Goal: Information Seeking & Learning: Learn about a topic

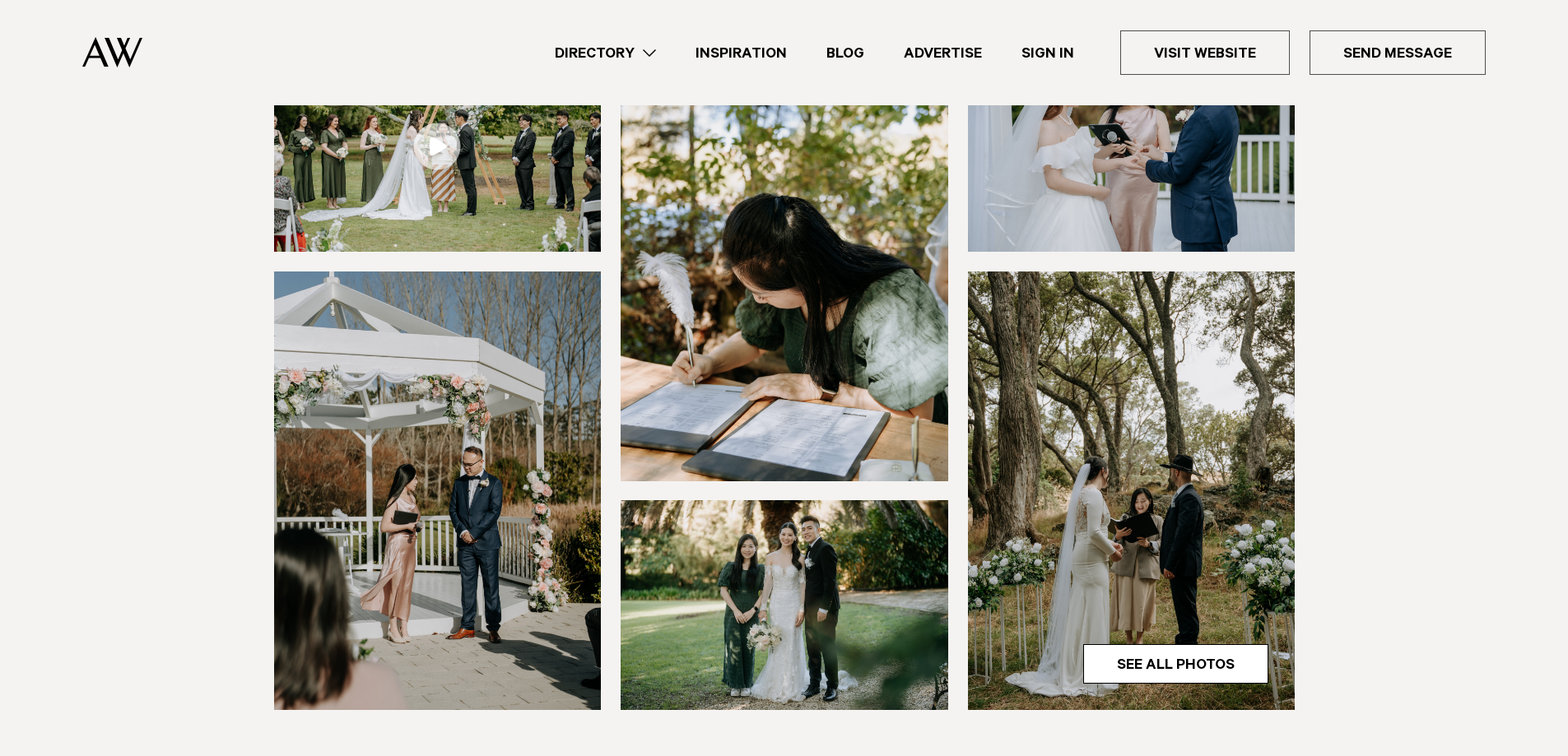
scroll to position [274, 0]
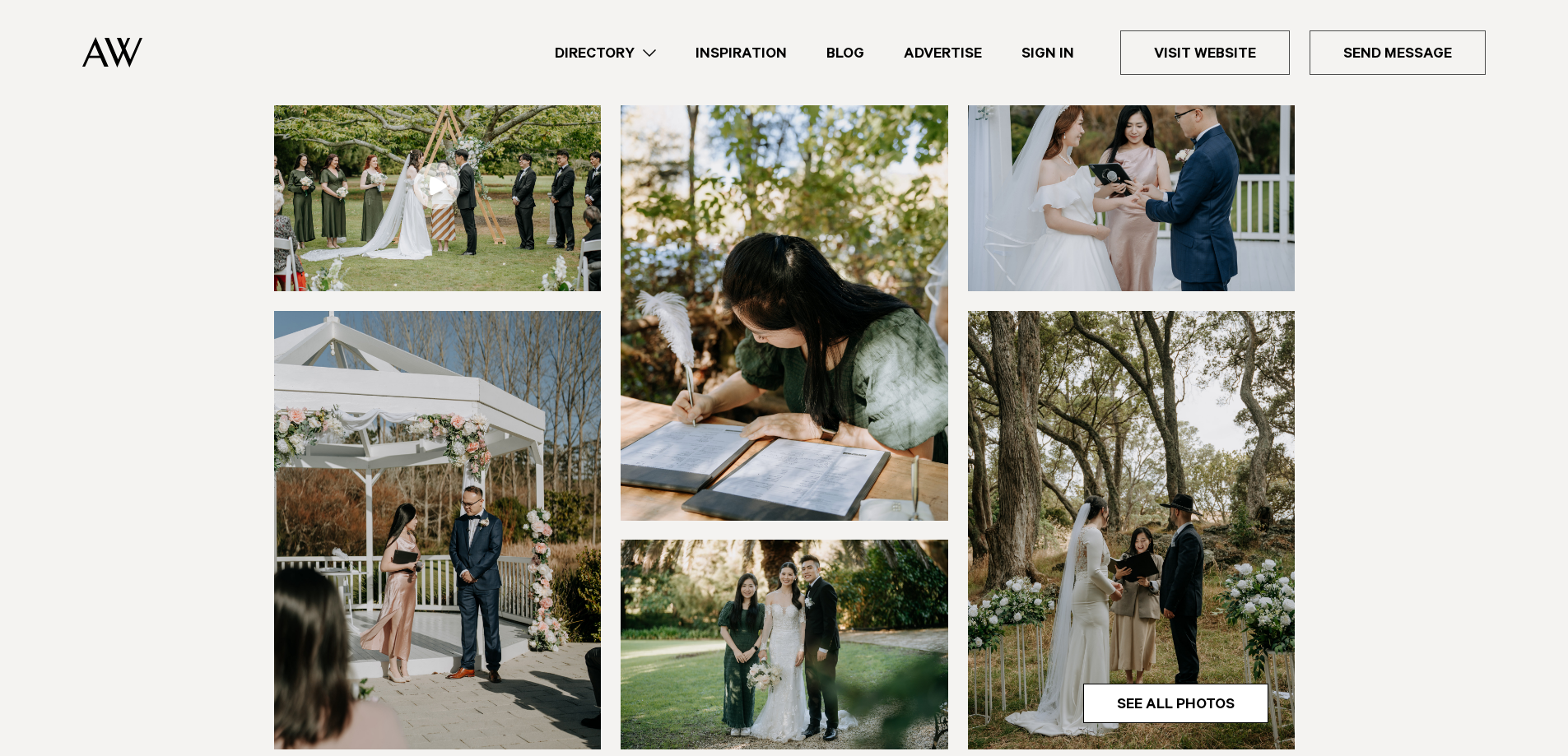
click at [487, 252] on img at bounding box center [437, 186] width 328 height 210
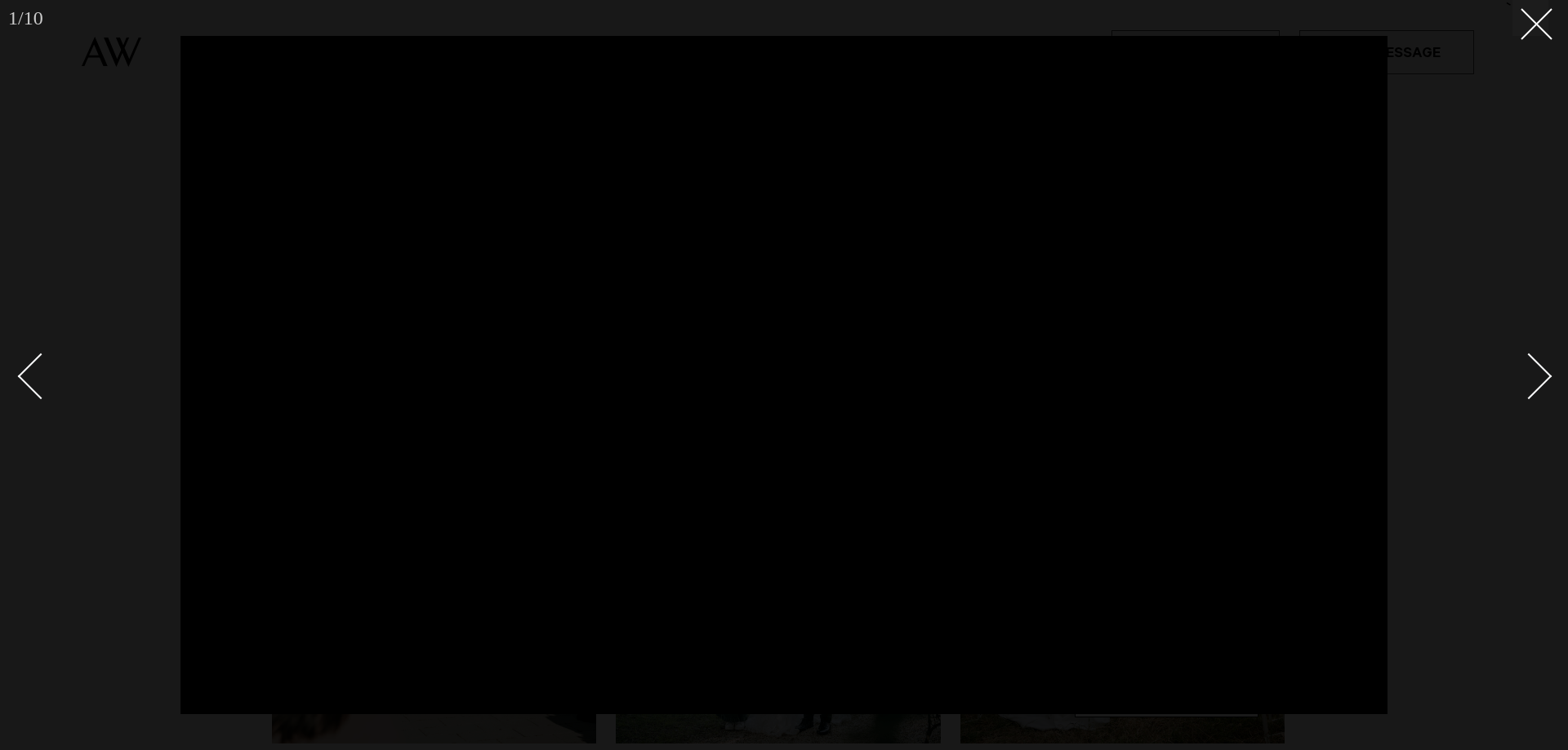
click at [1543, 390] on link at bounding box center [1520, 375] width 57 height 81
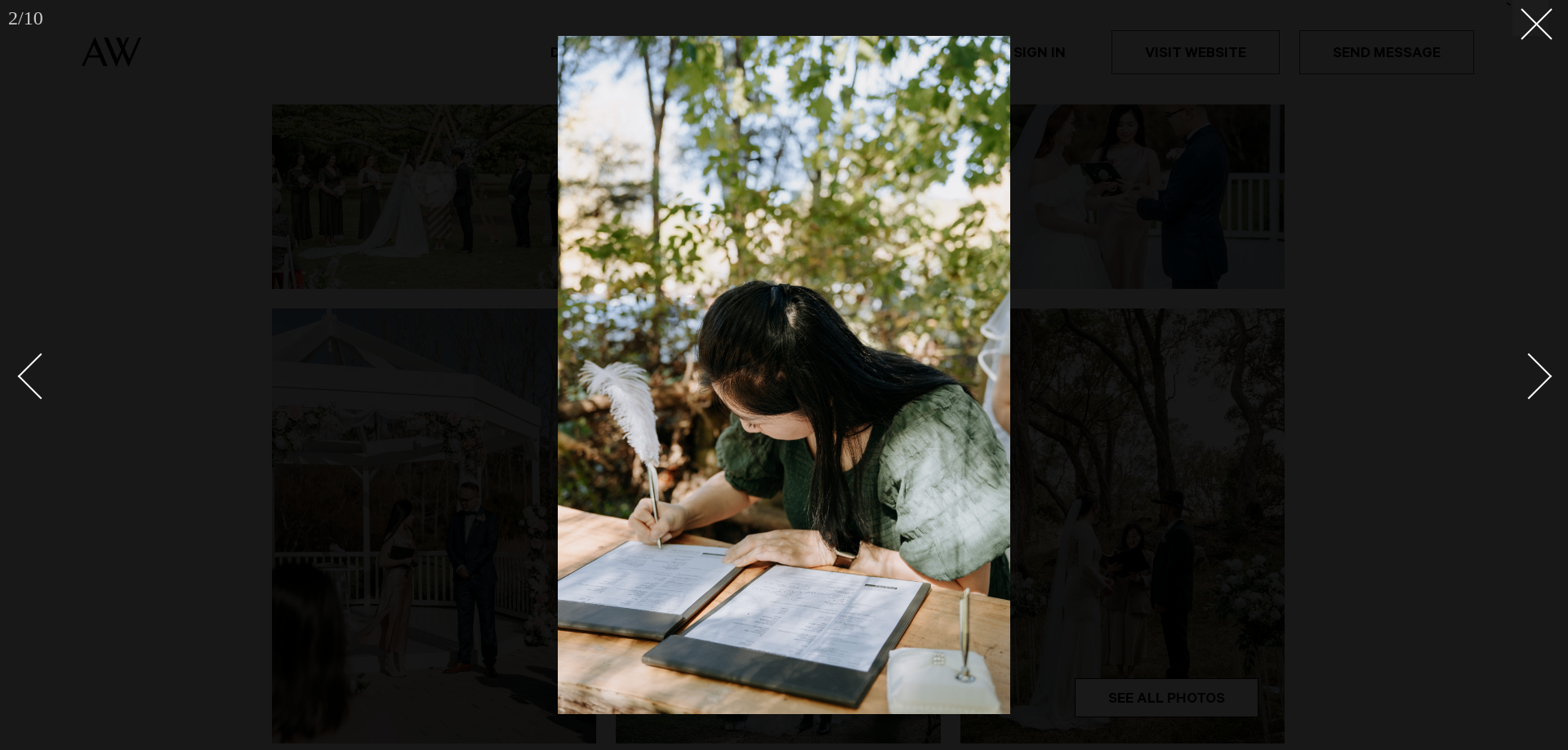
click at [1541, 378] on div "Next slide" at bounding box center [1530, 376] width 47 height 47
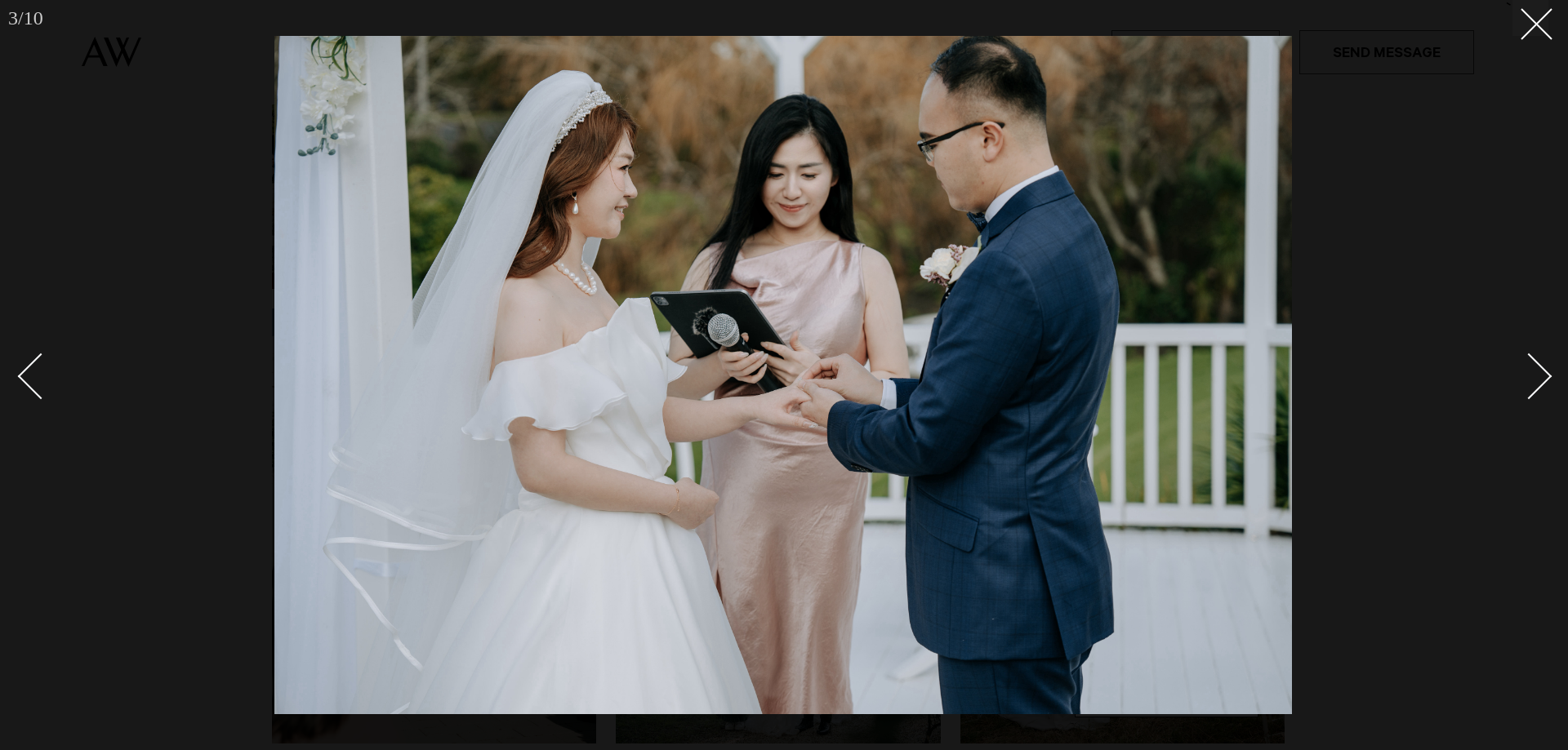
click at [1541, 378] on div "Next slide" at bounding box center [1530, 376] width 47 height 47
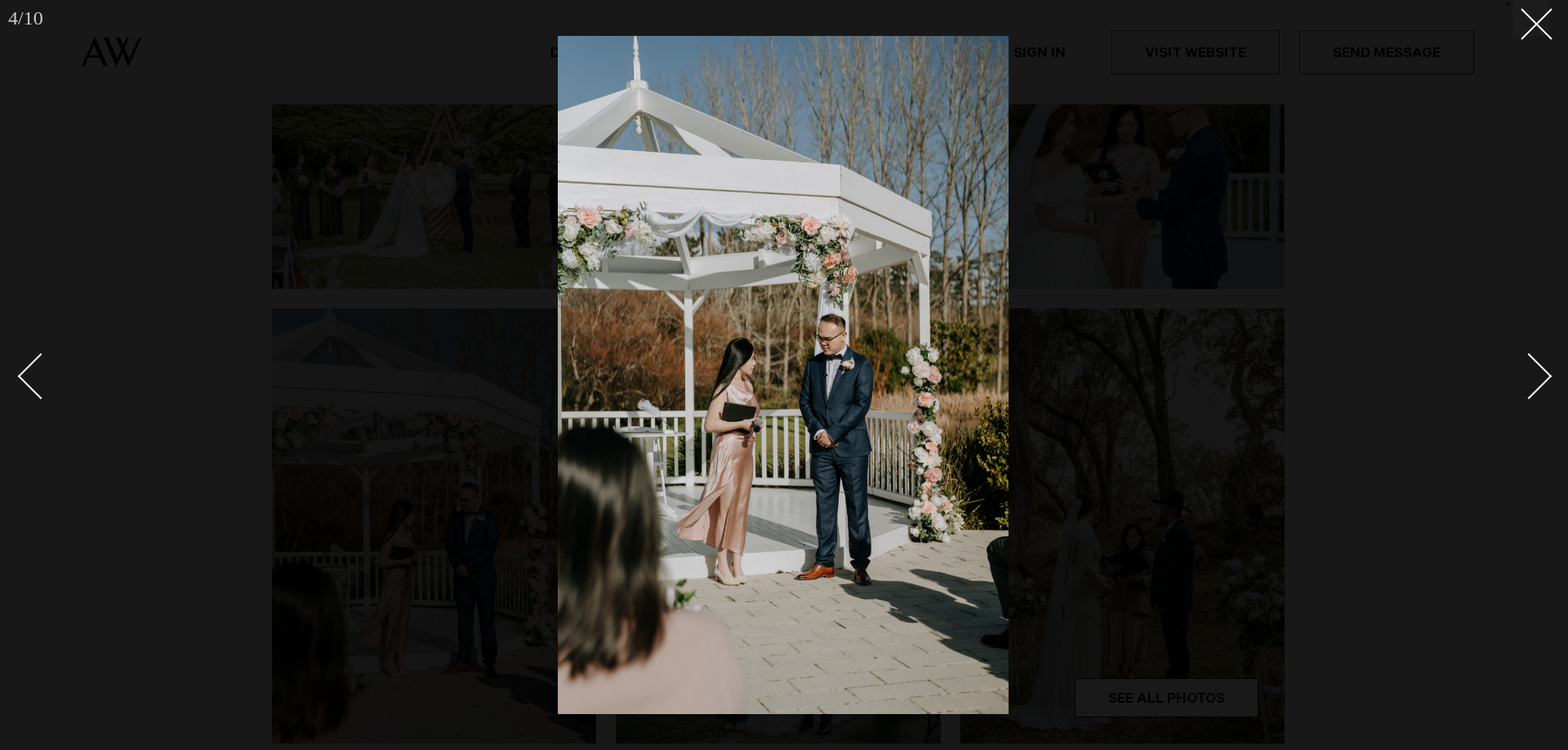
click at [1531, 374] on div "Next slide" at bounding box center [1530, 376] width 47 height 47
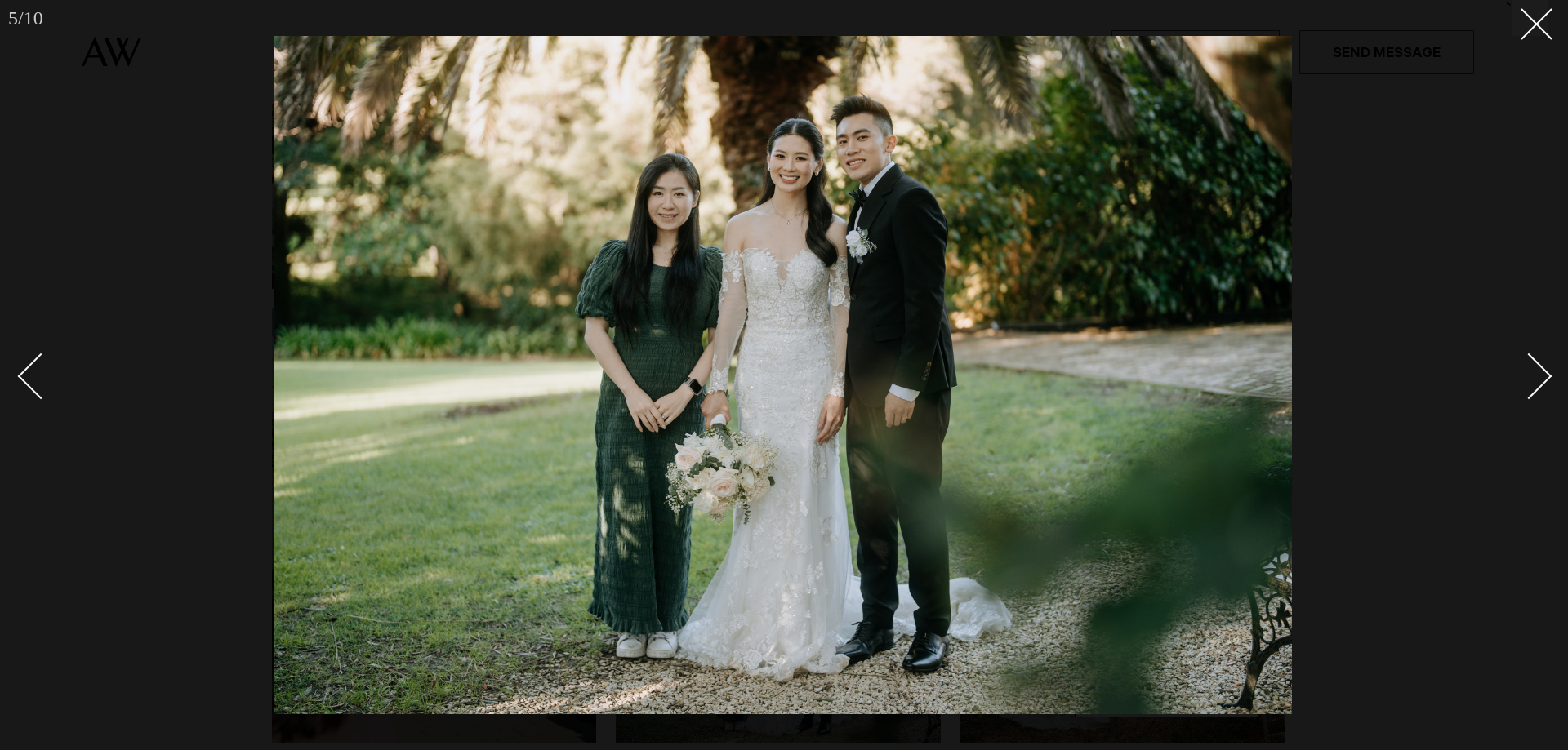
click at [1531, 374] on div "Next slide" at bounding box center [1530, 376] width 47 height 47
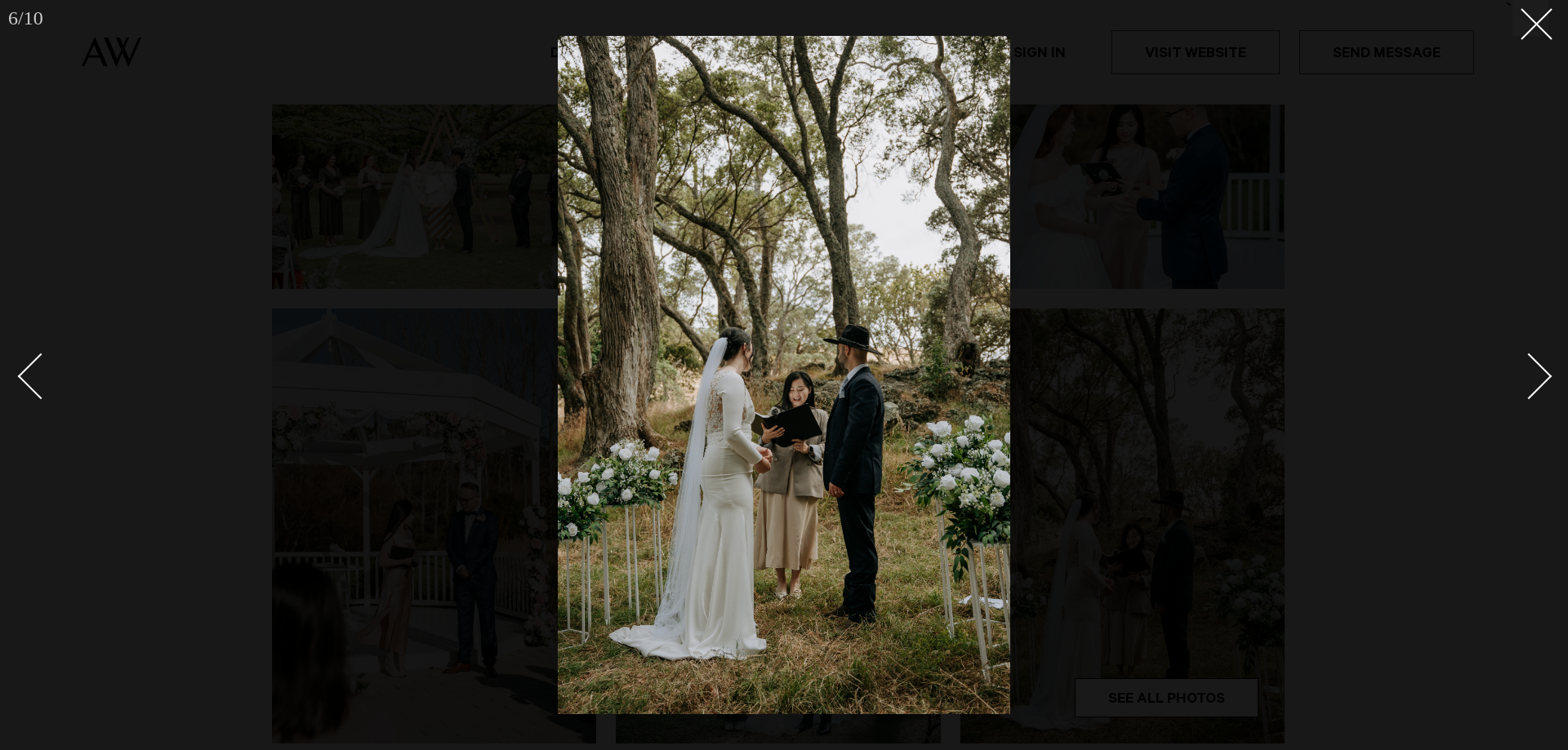
click at [1531, 374] on div "Next slide" at bounding box center [1530, 376] width 47 height 47
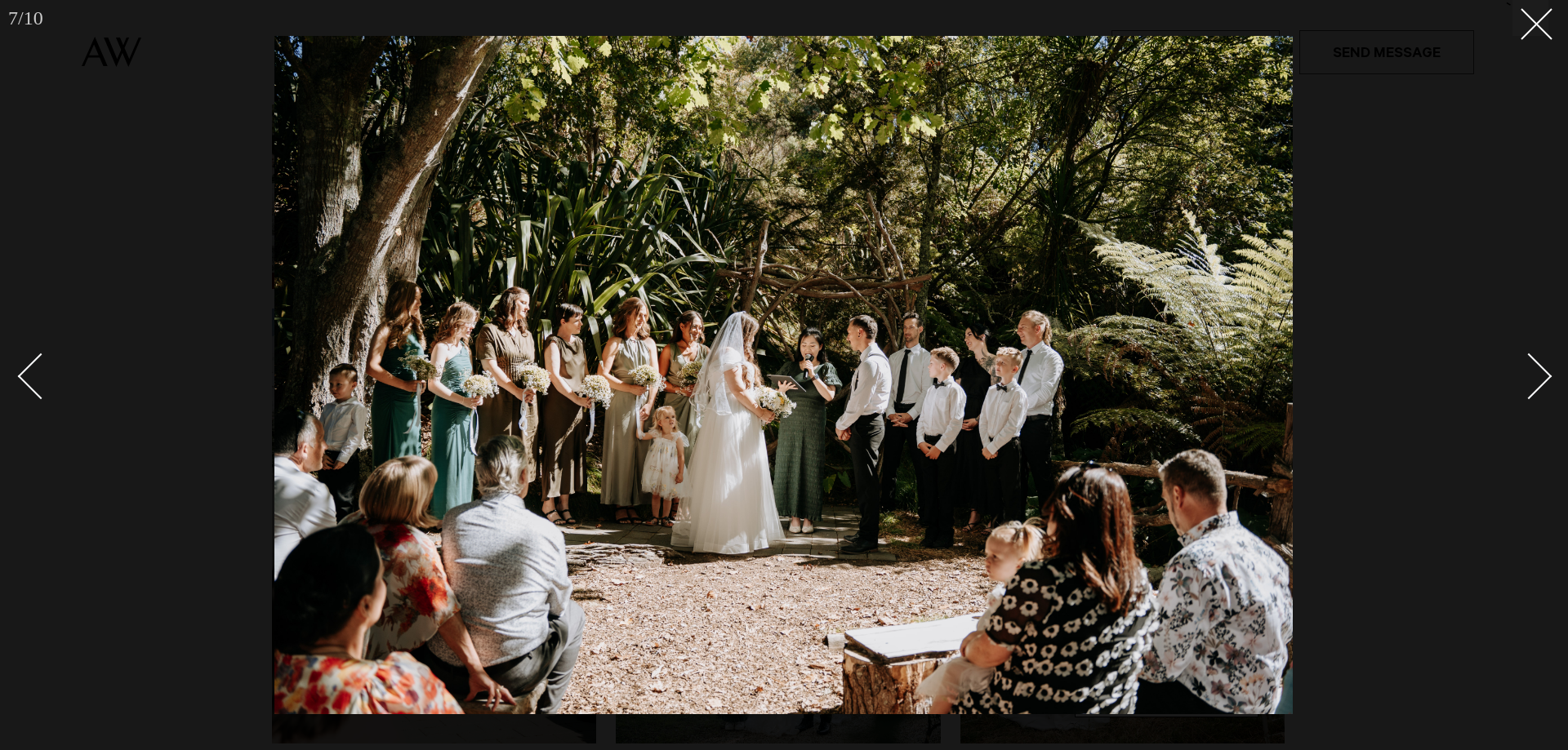
click at [1531, 374] on div "Next slide" at bounding box center [1530, 376] width 47 height 47
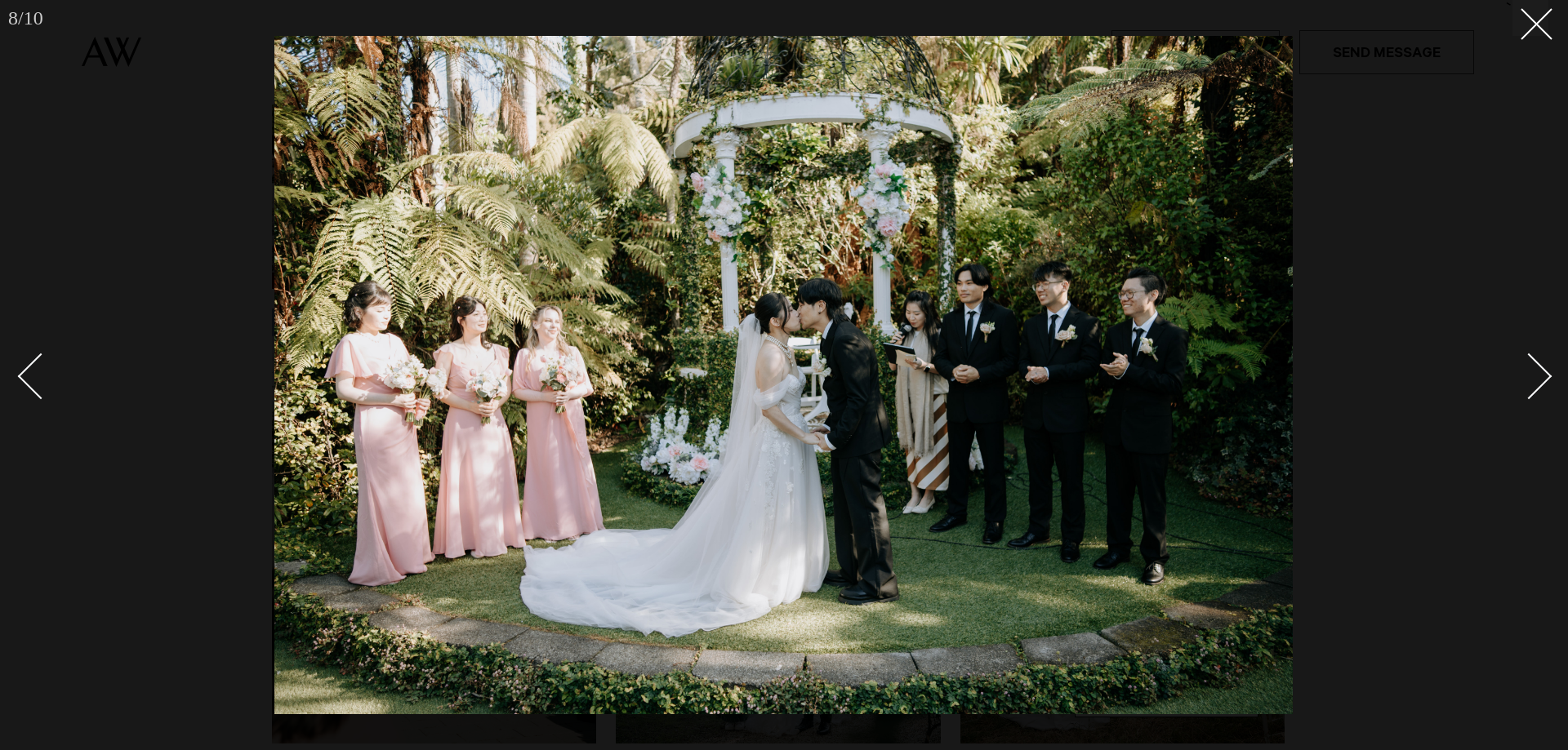
click at [1531, 374] on div "Next slide" at bounding box center [1530, 376] width 47 height 47
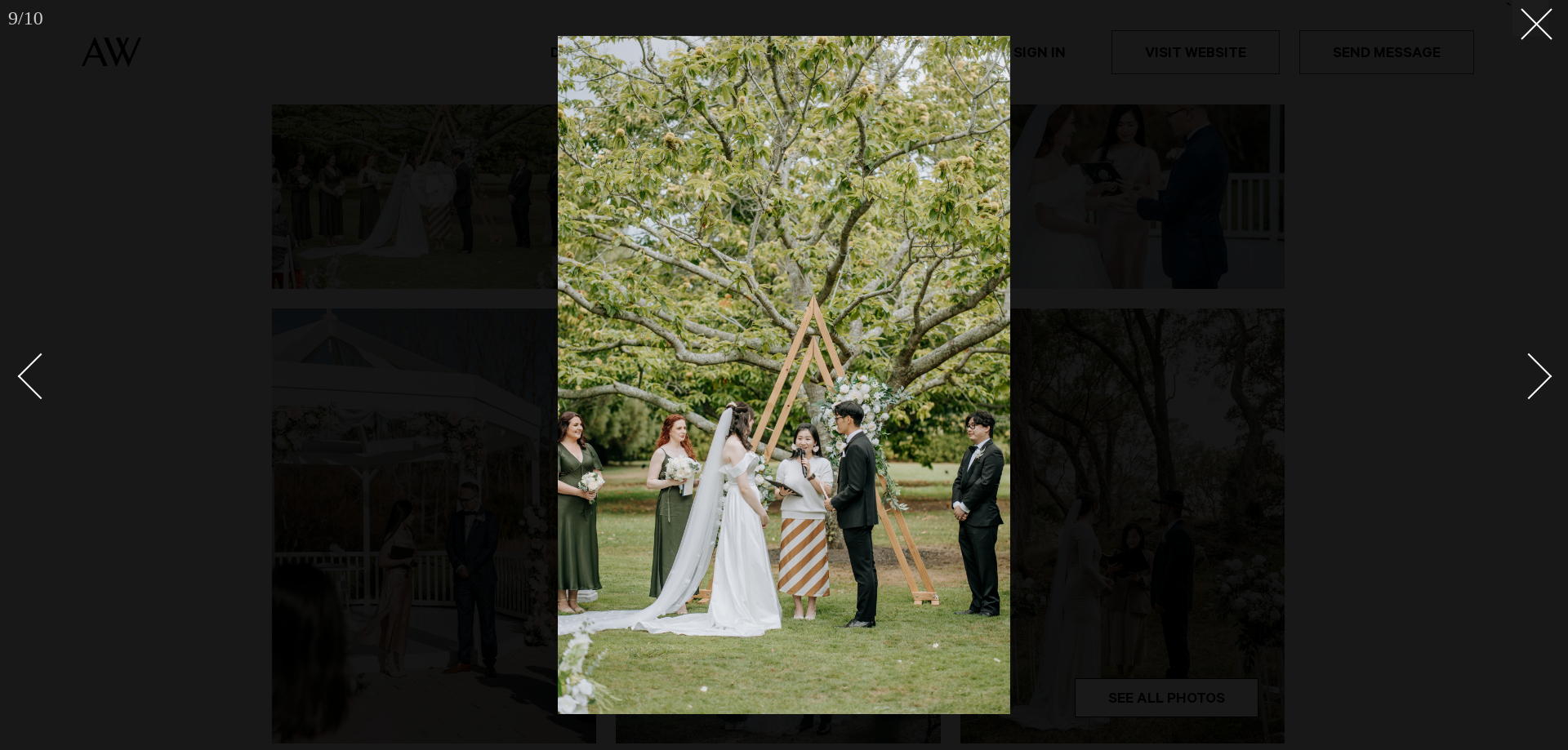
click at [1531, 374] on div "Next slide" at bounding box center [1530, 376] width 47 height 47
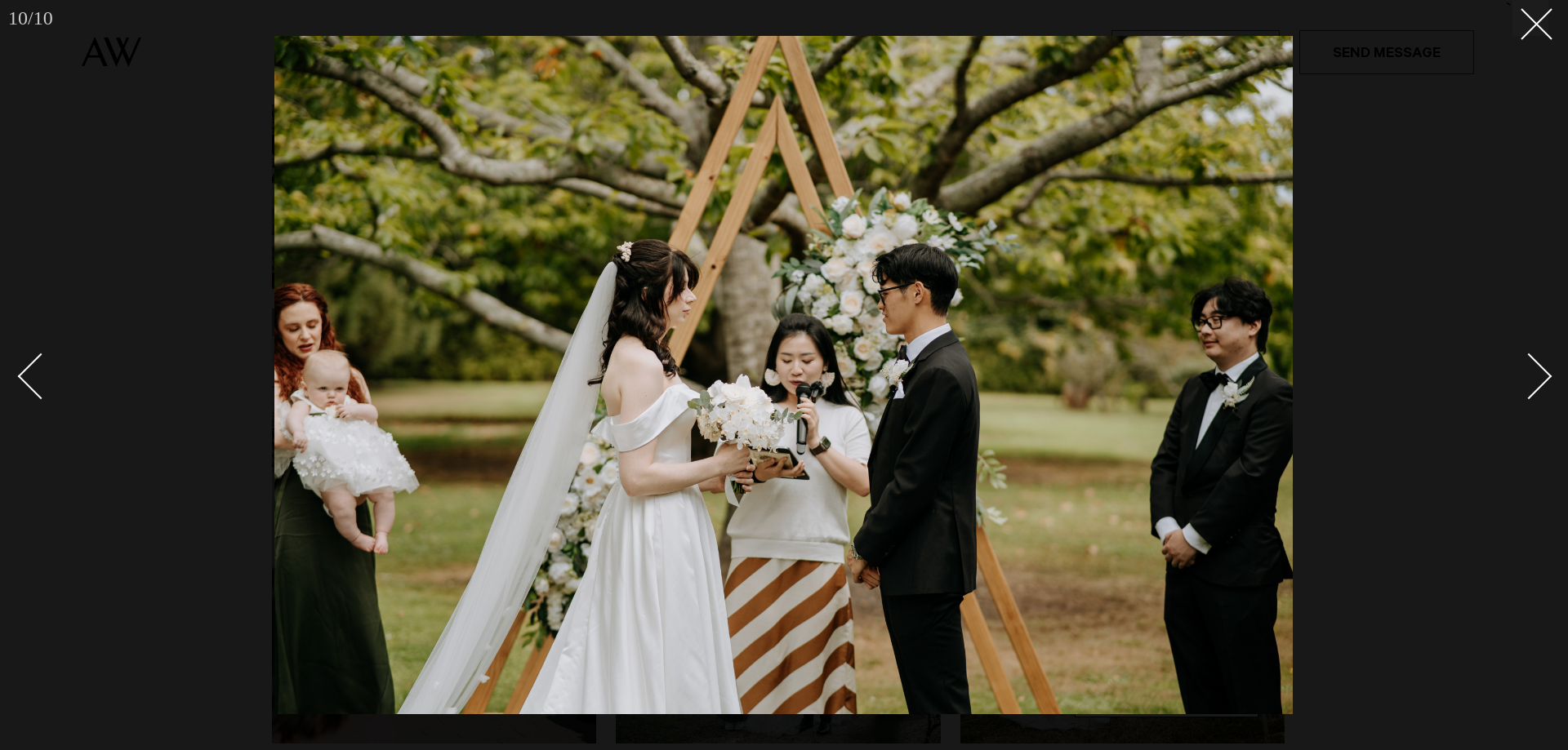
click at [1531, 374] on div "Next slide" at bounding box center [1530, 376] width 47 height 47
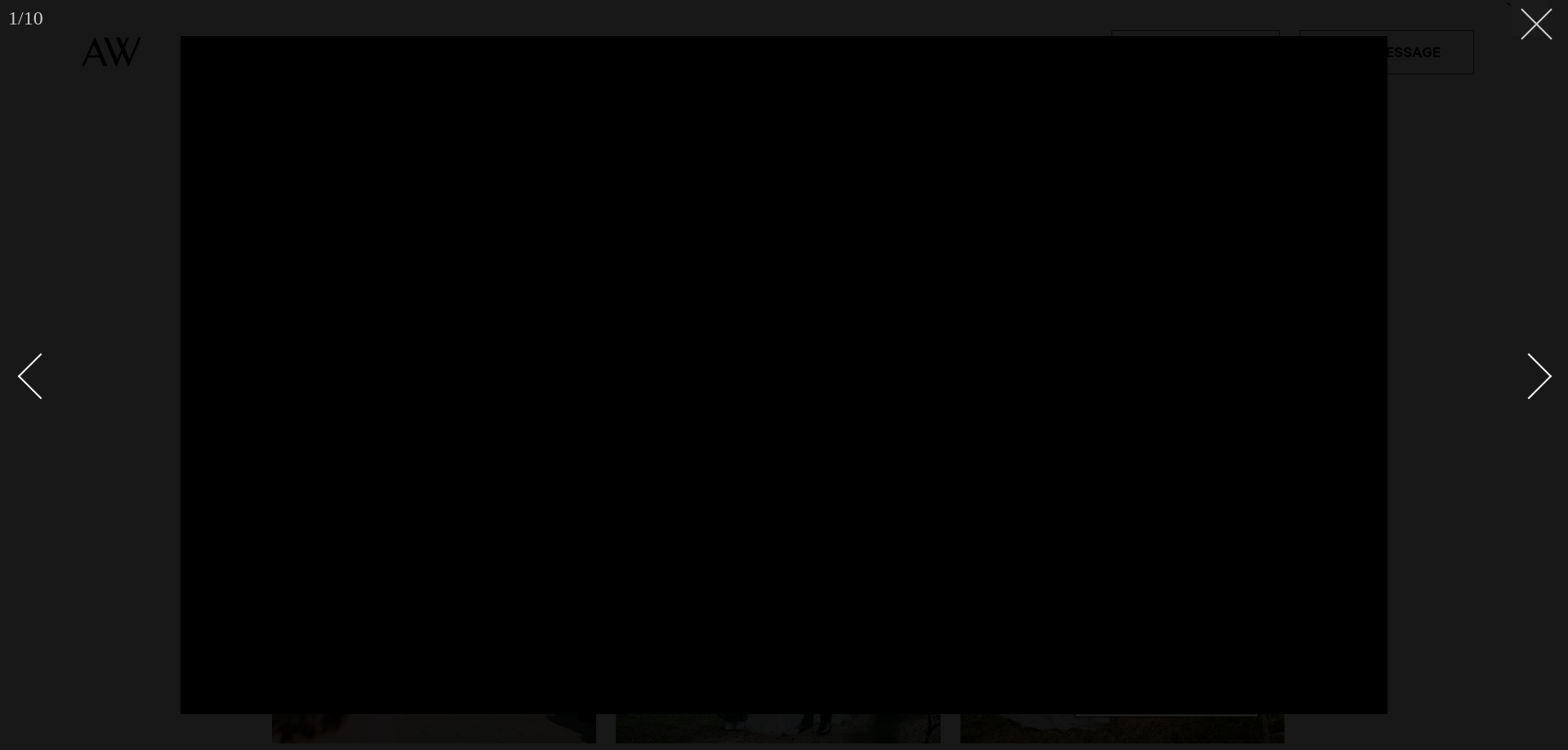
click at [1546, 27] on button at bounding box center [1530, 17] width 36 height 36
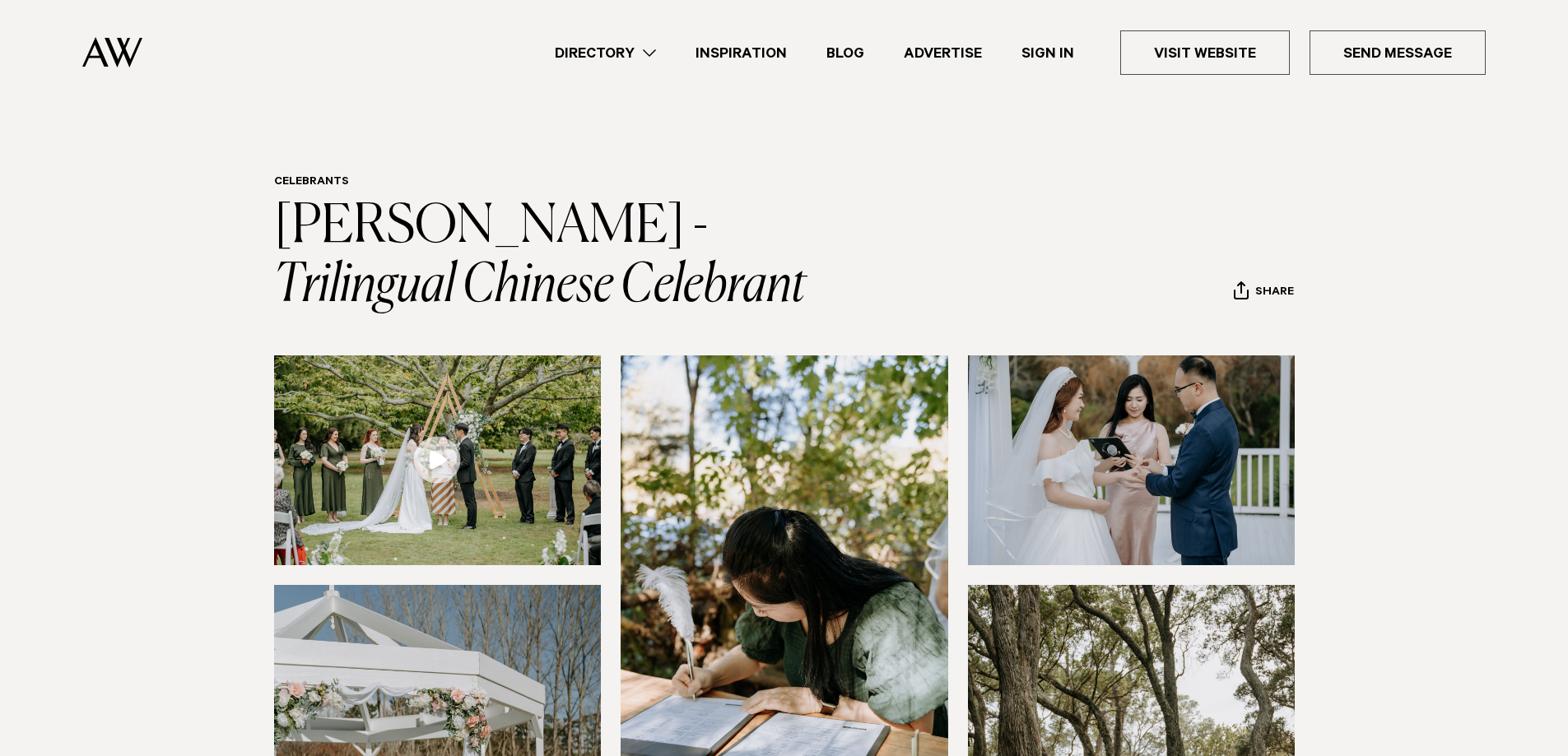
click at [752, 47] on link "Inspiration" at bounding box center [741, 53] width 131 height 23
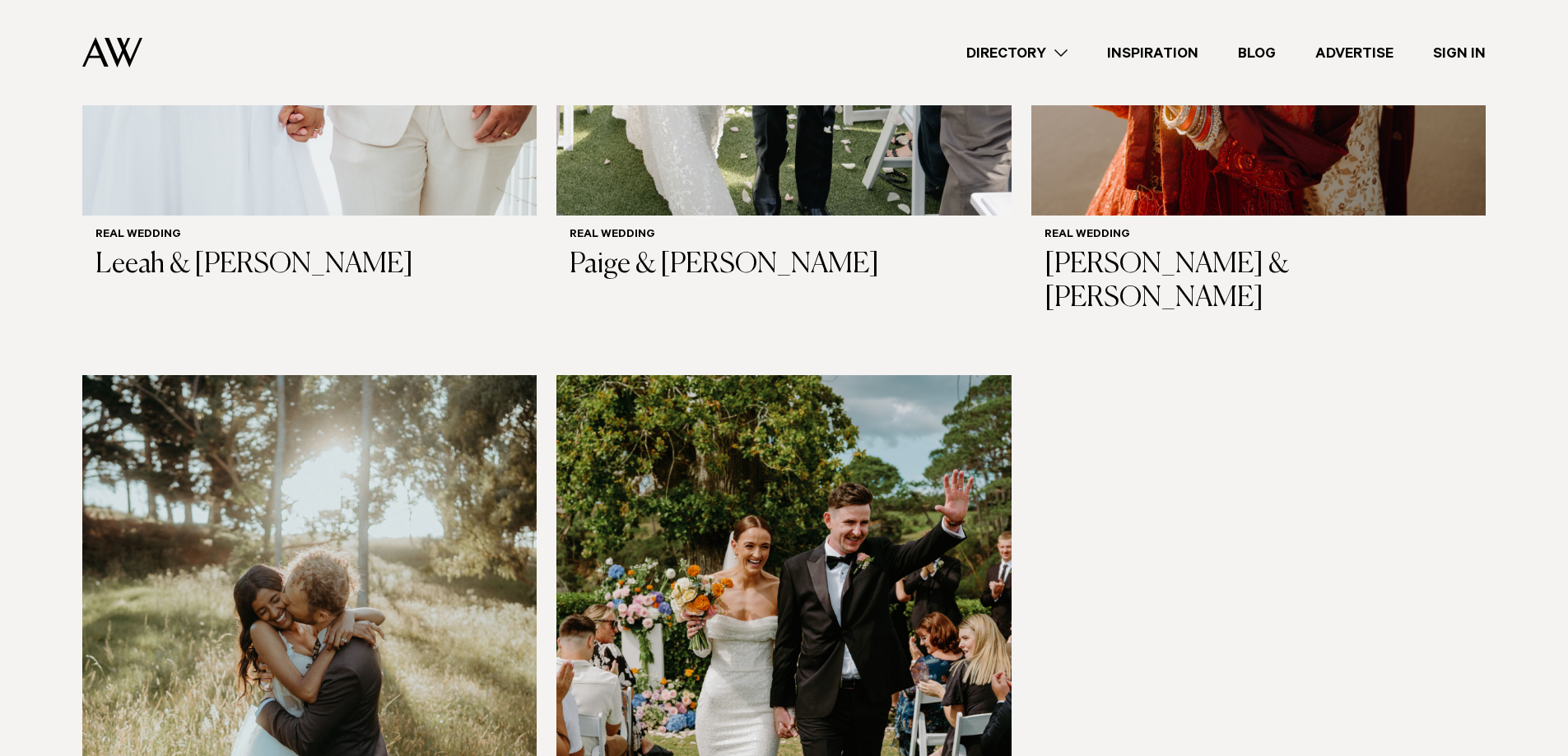
scroll to position [2440, 0]
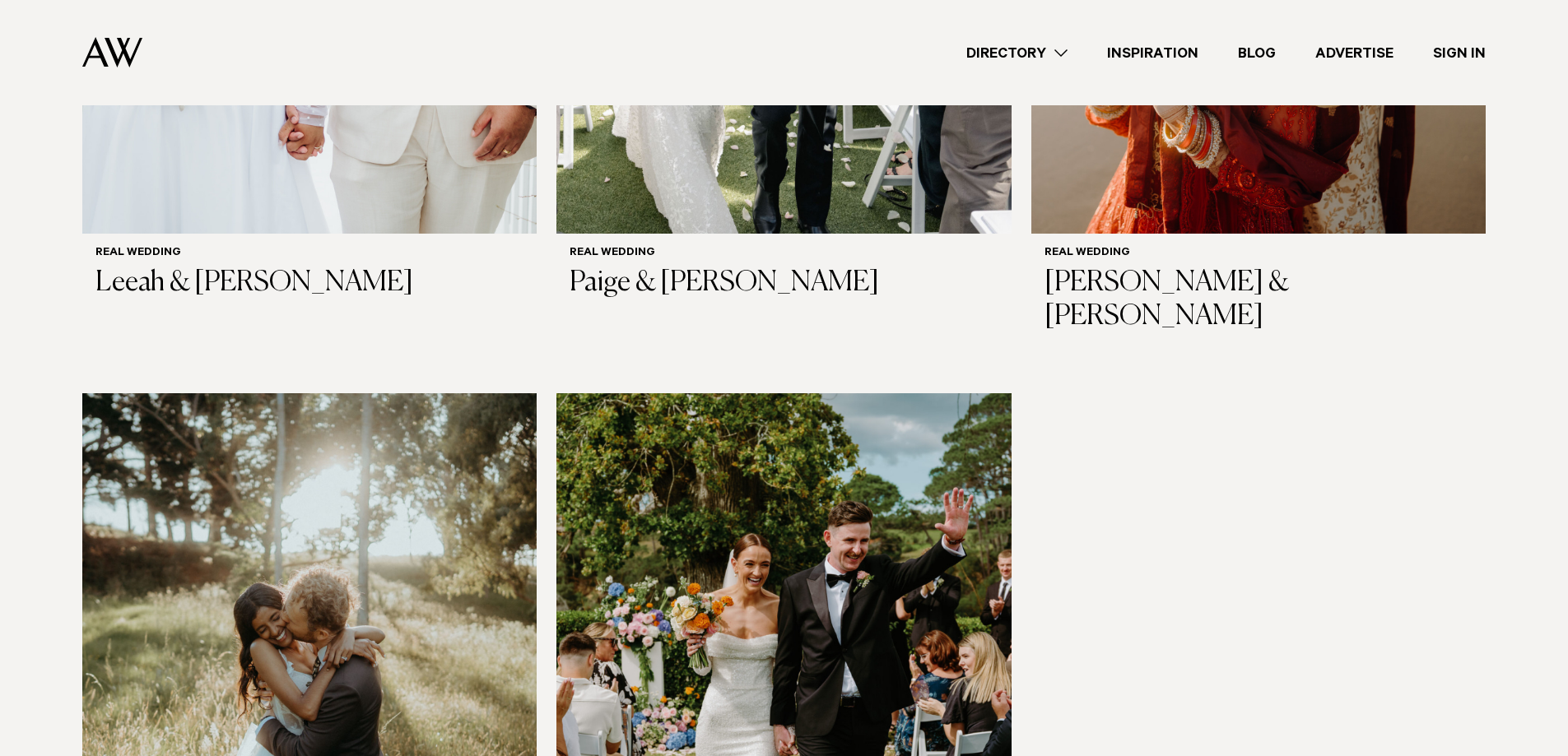
click at [1047, 44] on link "Directory" at bounding box center [1017, 53] width 141 height 23
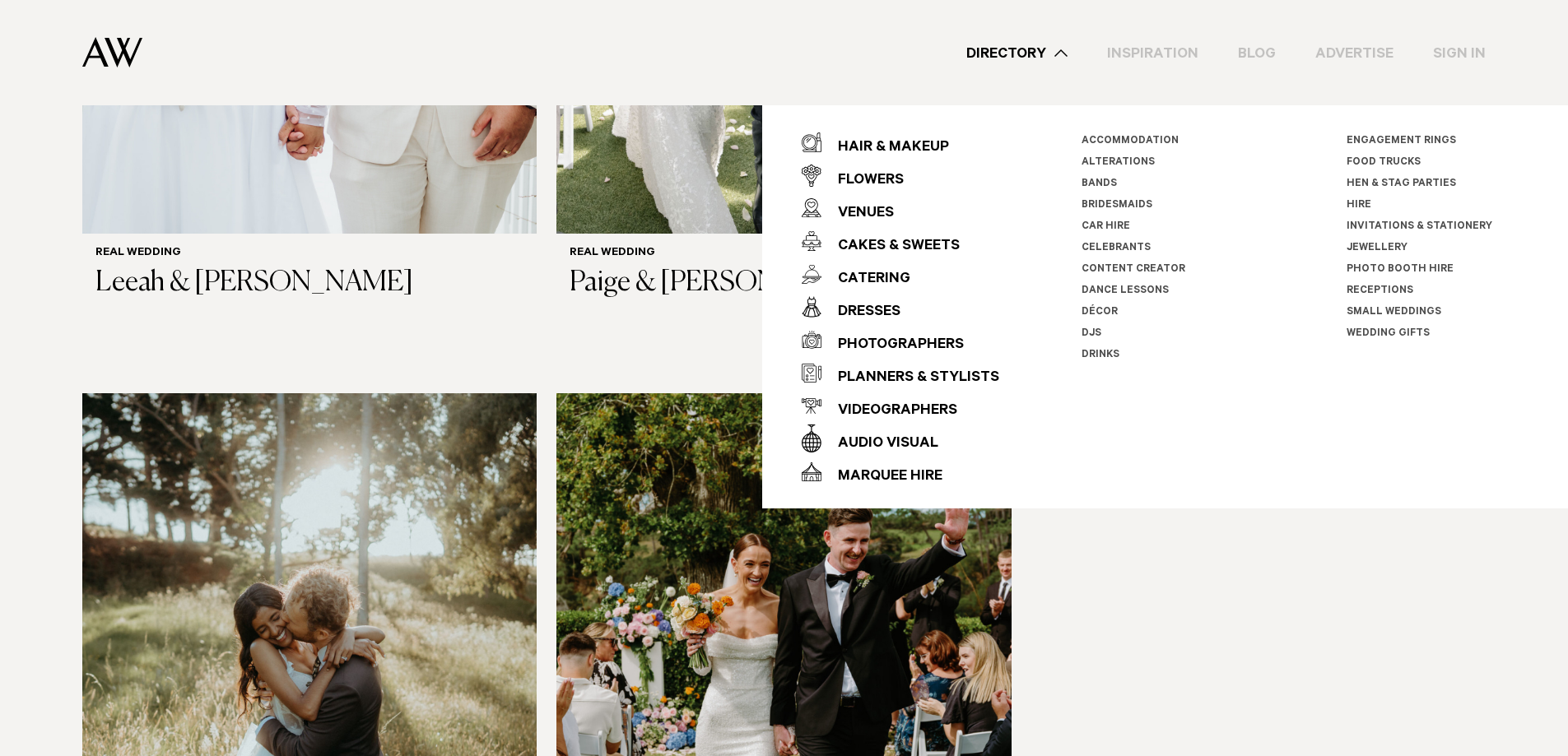
click at [1129, 243] on link "Celebrants" at bounding box center [1117, 249] width 70 height 12
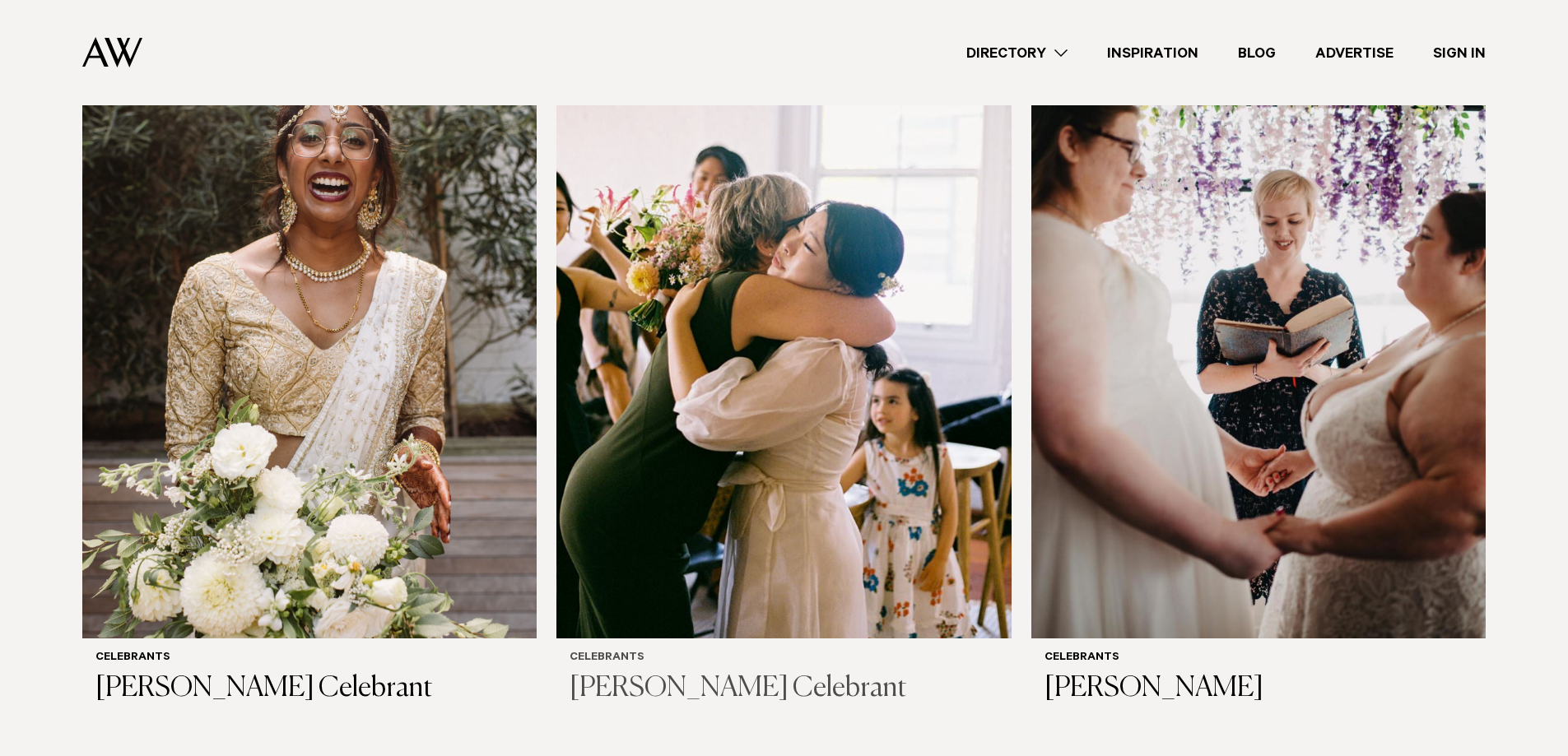
scroll to position [549, 0]
click at [275, 456] on img at bounding box center [309, 332] width 455 height 609
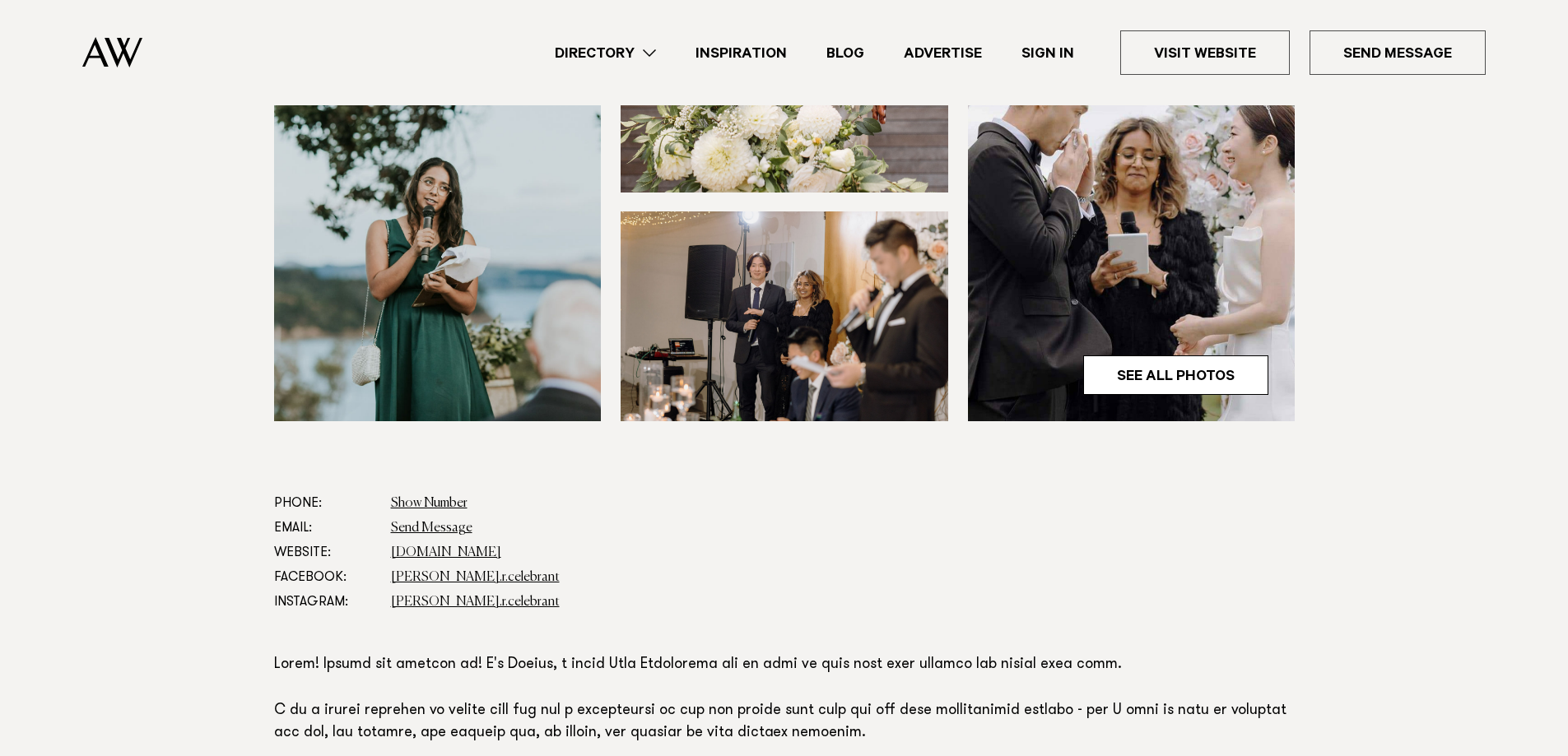
scroll to position [686, 0]
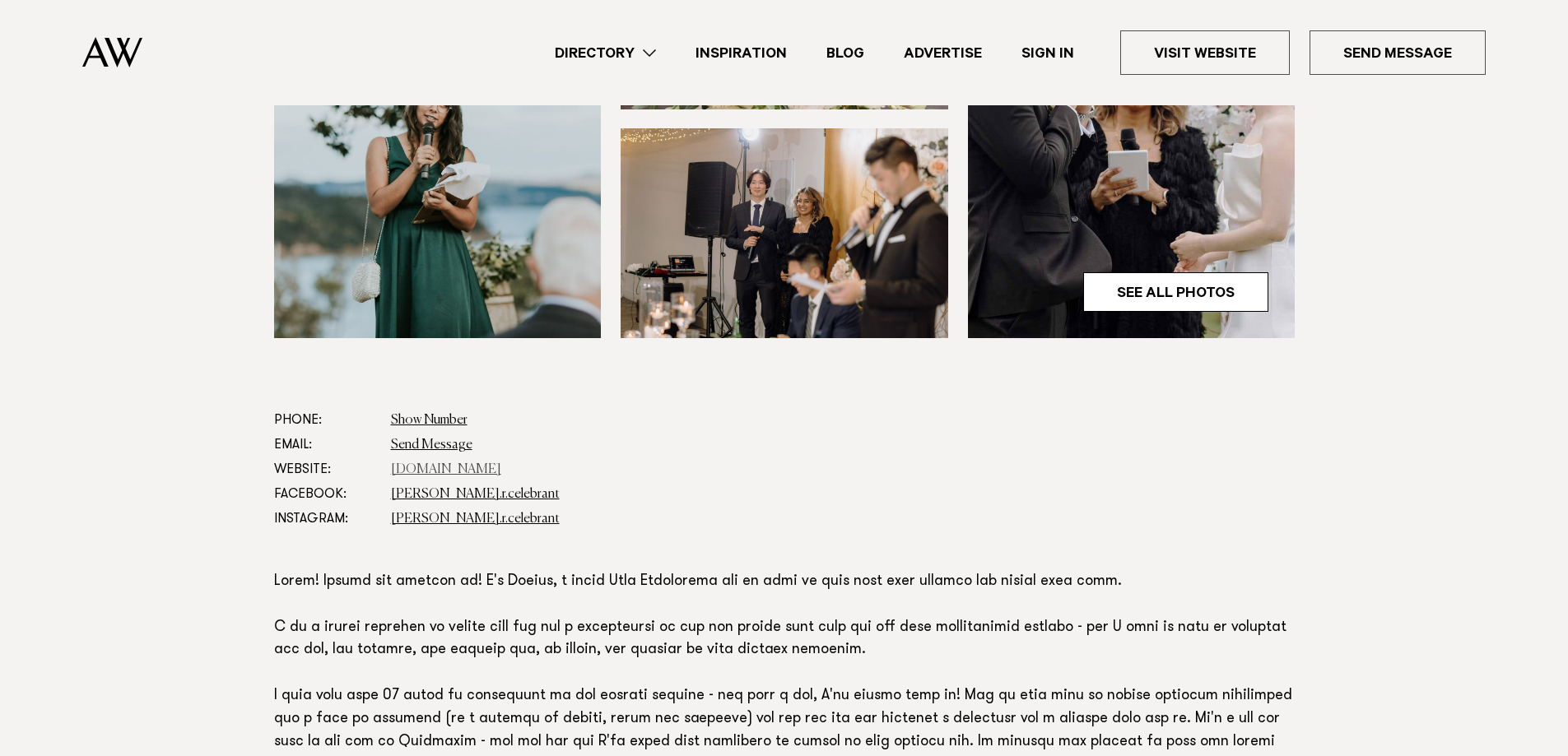
click at [502, 470] on link "[DOMAIN_NAME]" at bounding box center [446, 470] width 111 height 13
